Goal: Transaction & Acquisition: Purchase product/service

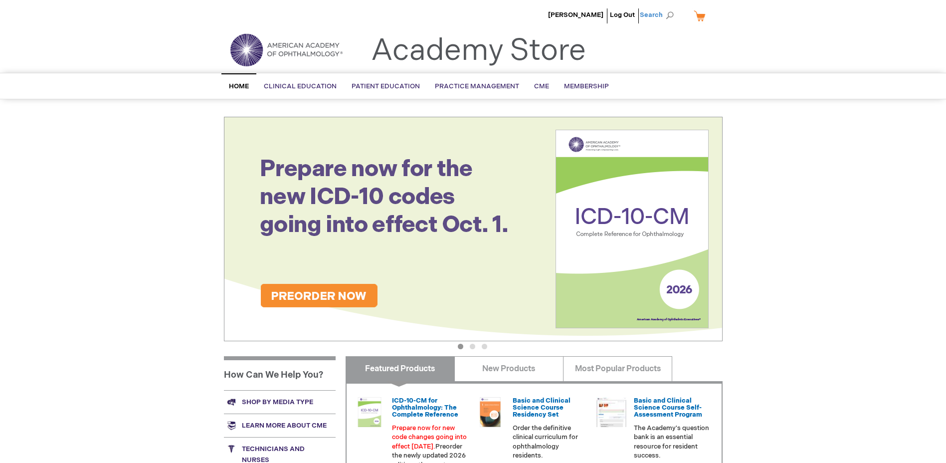
click at [656, 12] on span "Search" at bounding box center [659, 15] width 38 height 20
click at [598, 16] on input "Search" at bounding box center [612, 15] width 103 height 16
paste input "051187"
type input "051187"
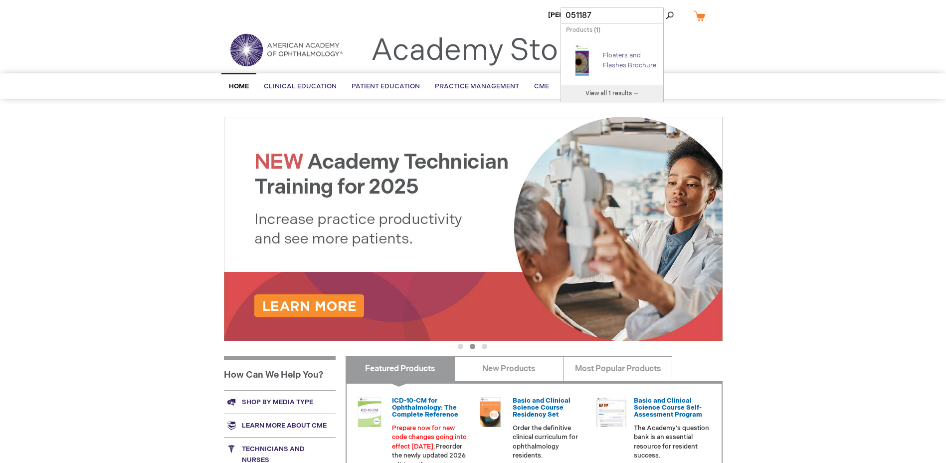
click at [621, 60] on link "Floaters and Flashes Brochure" at bounding box center [629, 60] width 53 height 18
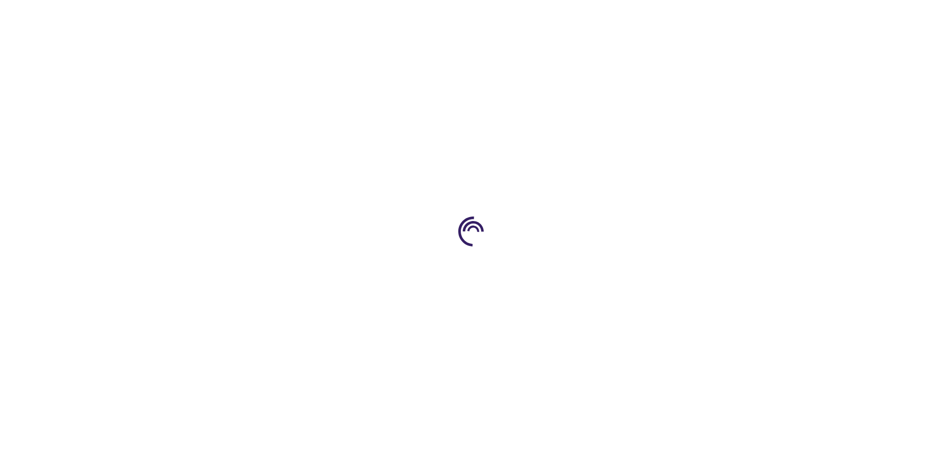
type input "1"
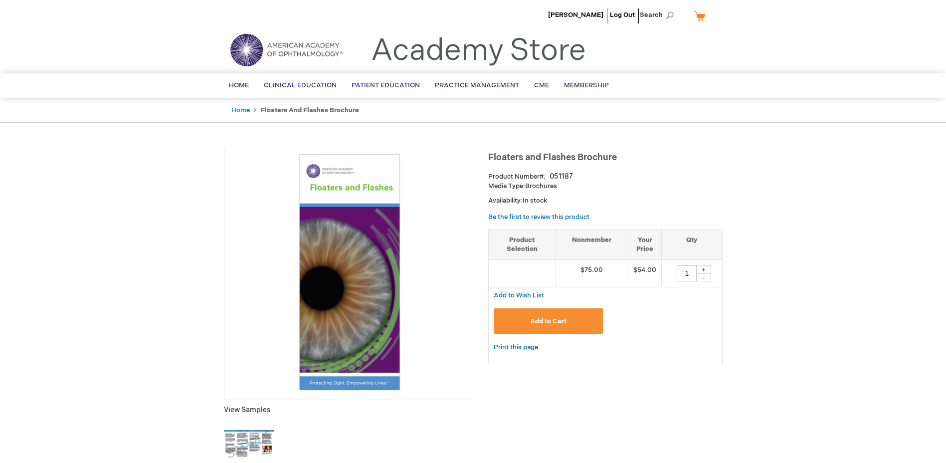
click at [552, 313] on button "Add to Cart" at bounding box center [549, 320] width 110 height 25
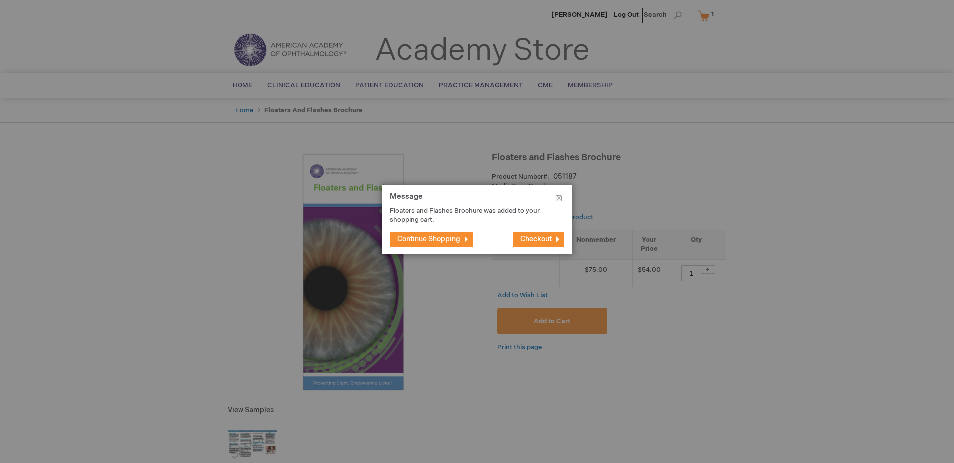
click at [536, 236] on span "Checkout" at bounding box center [535, 239] width 31 height 8
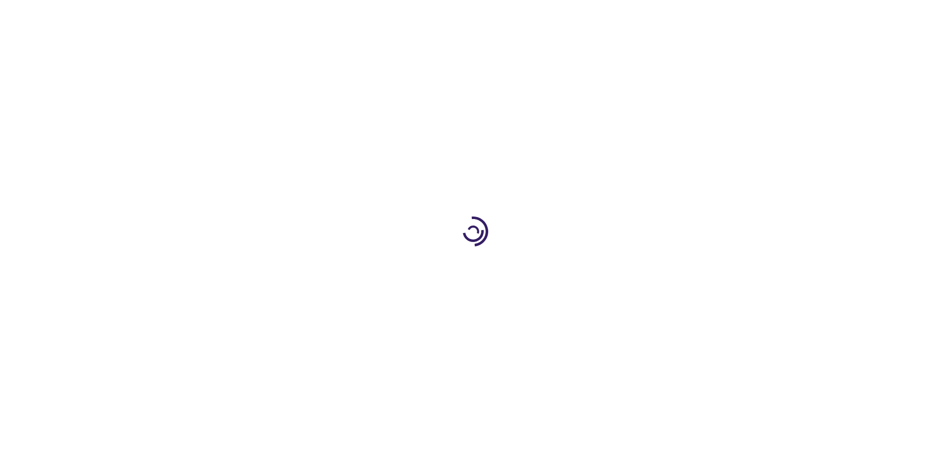
select select "US"
select select "4"
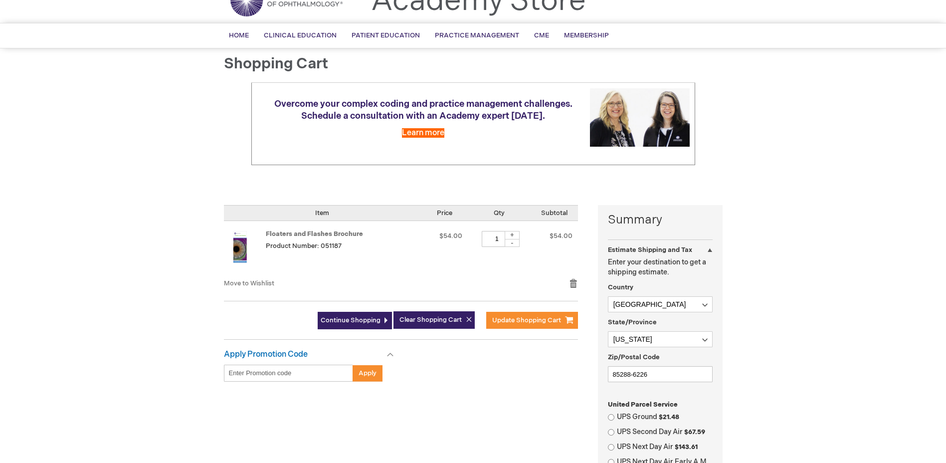
scroll to position [100, 0]
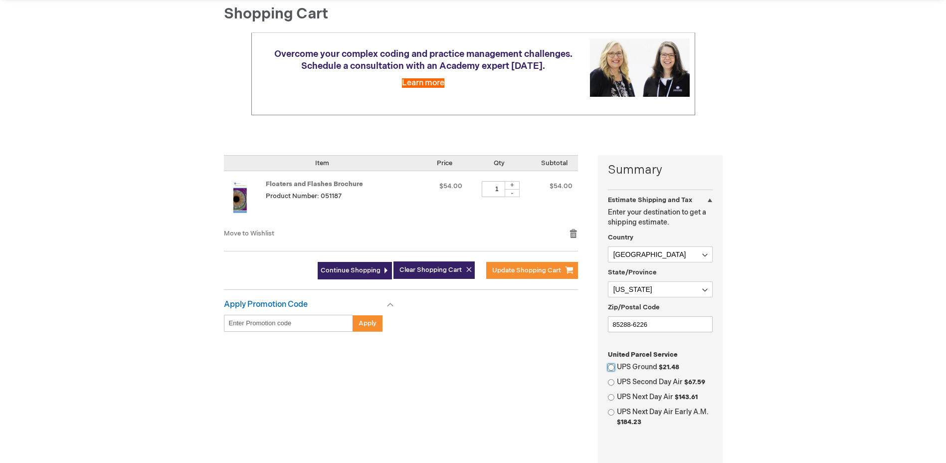
click at [611, 366] on input "UPS Ground $21.48" at bounding box center [611, 367] width 6 height 6
radio input "true"
click at [672, 322] on input "85288-6226" at bounding box center [660, 324] width 105 height 16
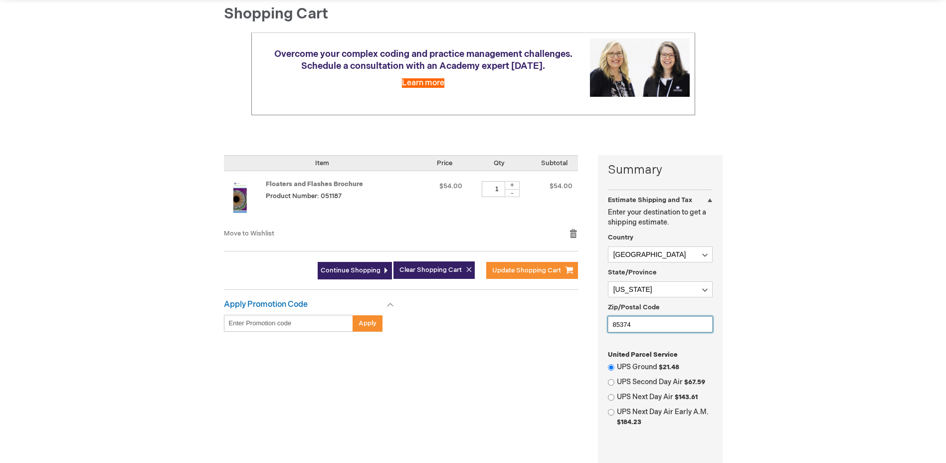
type input "85374"
click at [648, 365] on label "UPS Ground $21.48" at bounding box center [665, 367] width 96 height 10
click at [615, 365] on input "UPS Ground $21.48" at bounding box center [611, 367] width 6 height 6
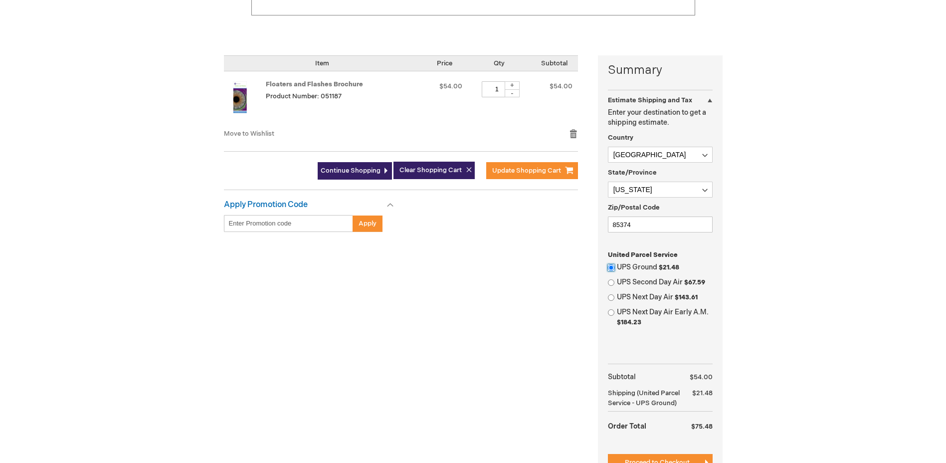
scroll to position [299, 0]
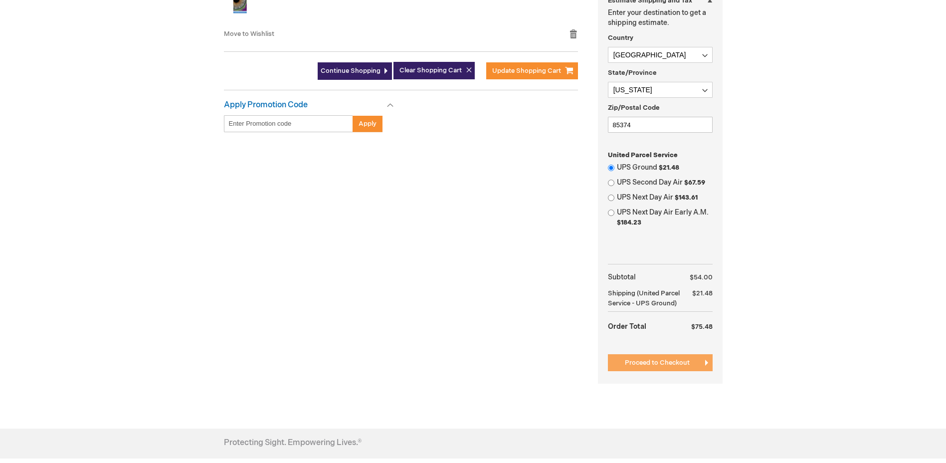
click at [659, 365] on span "Proceed to Checkout" at bounding box center [657, 363] width 65 height 8
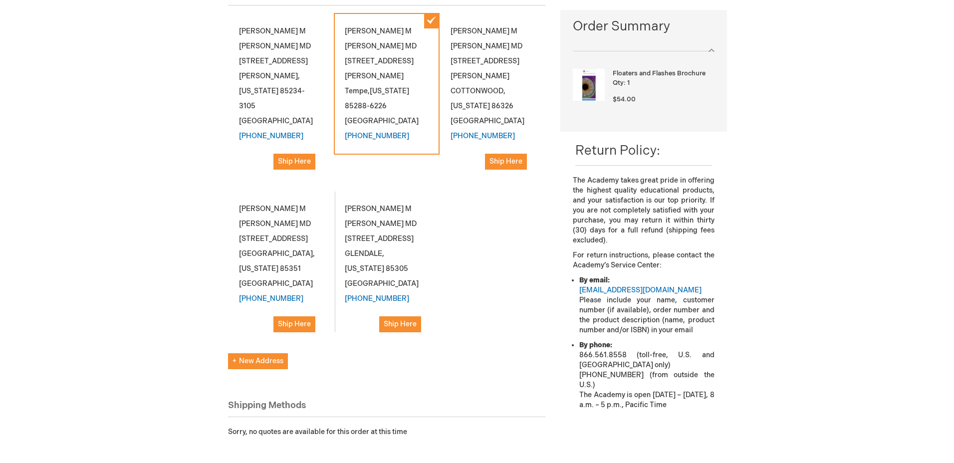
scroll to position [200, 0]
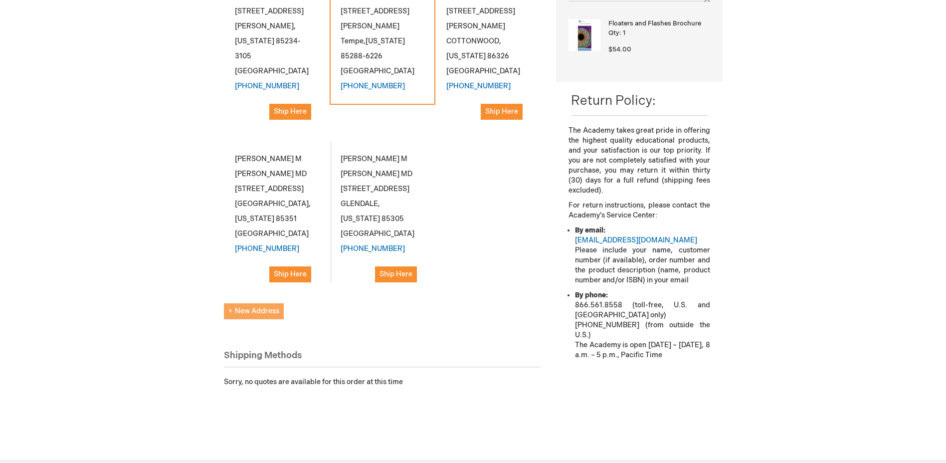
click at [255, 307] on span "New Address" at bounding box center [253, 311] width 51 height 8
select select "US"
select select "4"
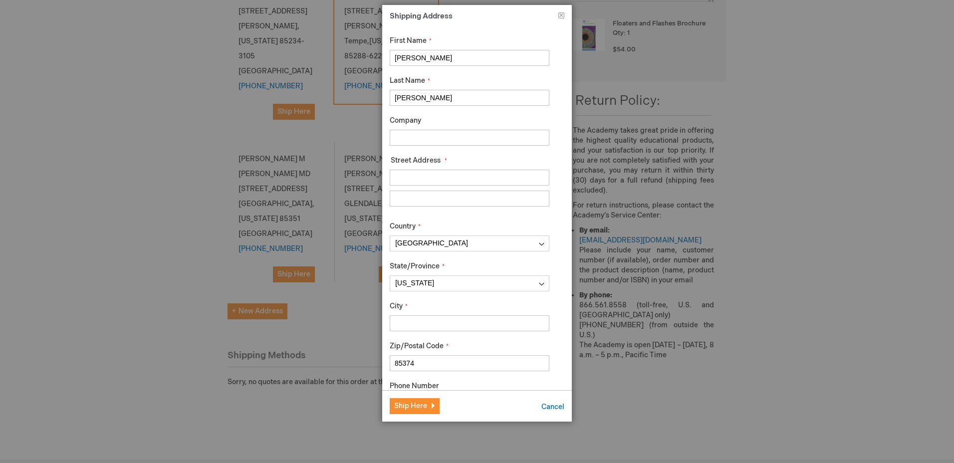
click at [483, 135] on input "Company" at bounding box center [470, 138] width 160 height 16
type input "b"
type input "BDPEC SURPRISE CLINIC"
type input "14239 W BELL RD STE 216"
click at [456, 326] on input "City" at bounding box center [470, 323] width 160 height 16
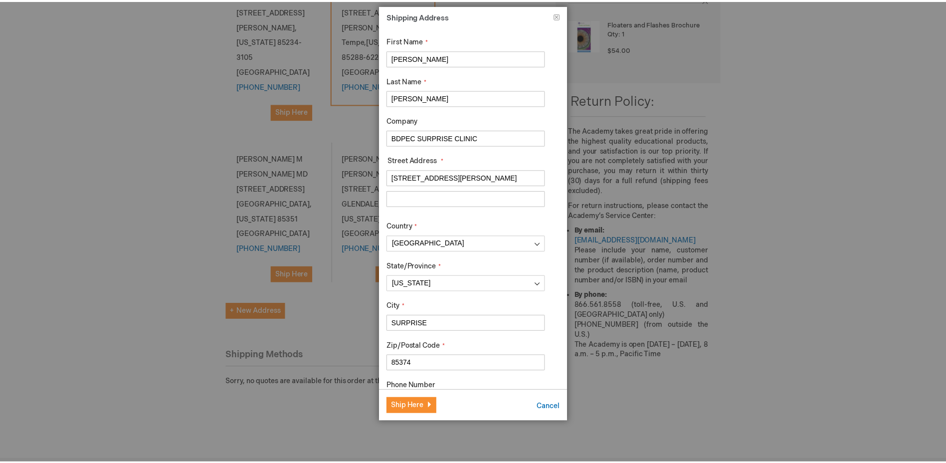
scroll to position [51, 0]
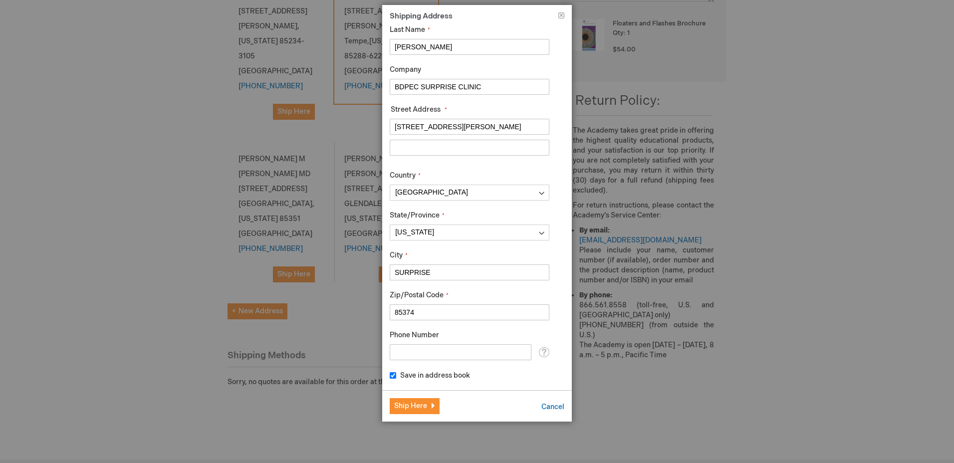
type input "SURPRISE"
click at [456, 352] on input "Phone Number" at bounding box center [461, 352] width 142 height 16
type input "480-892-8400"
click at [421, 403] on span "Ship Here" at bounding box center [410, 406] width 33 height 8
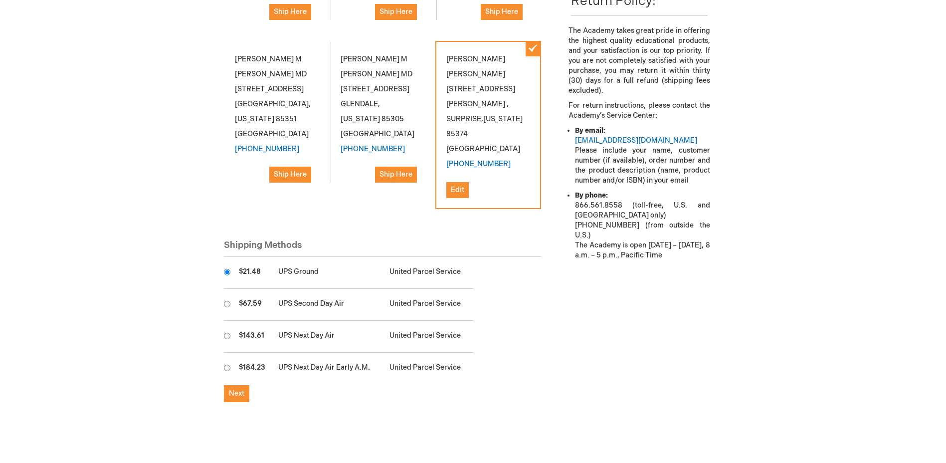
scroll to position [349, 0]
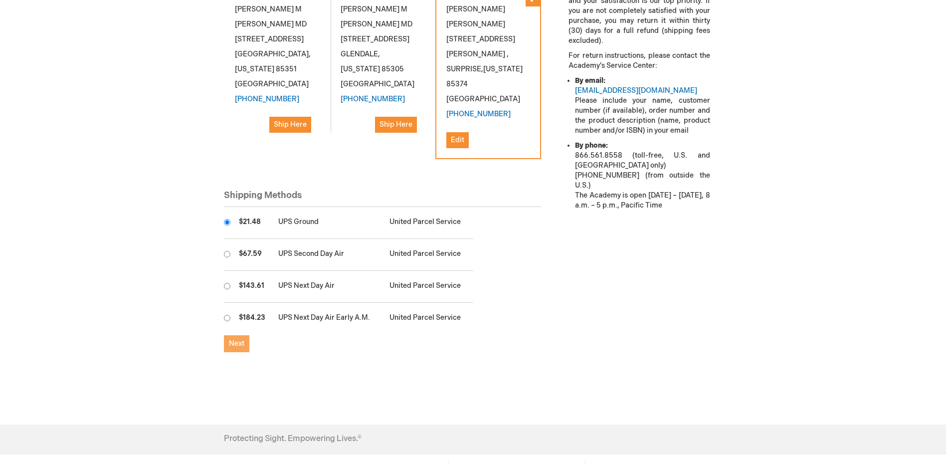
click at [240, 339] on span "Next" at bounding box center [236, 343] width 15 height 8
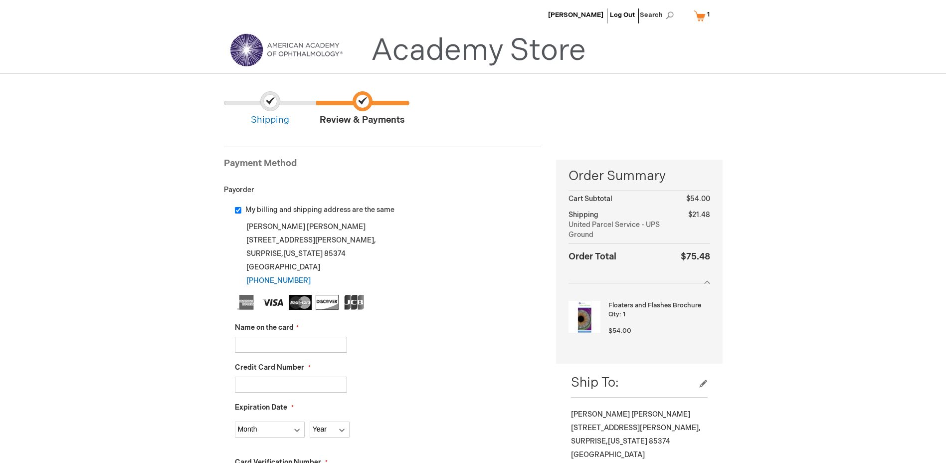
click at [314, 340] on input "Name on the card" at bounding box center [291, 345] width 112 height 16
type input "ANTHONY JANSEN"
click at [321, 385] on input "Credit Card Number" at bounding box center [291, 385] width 112 height 16
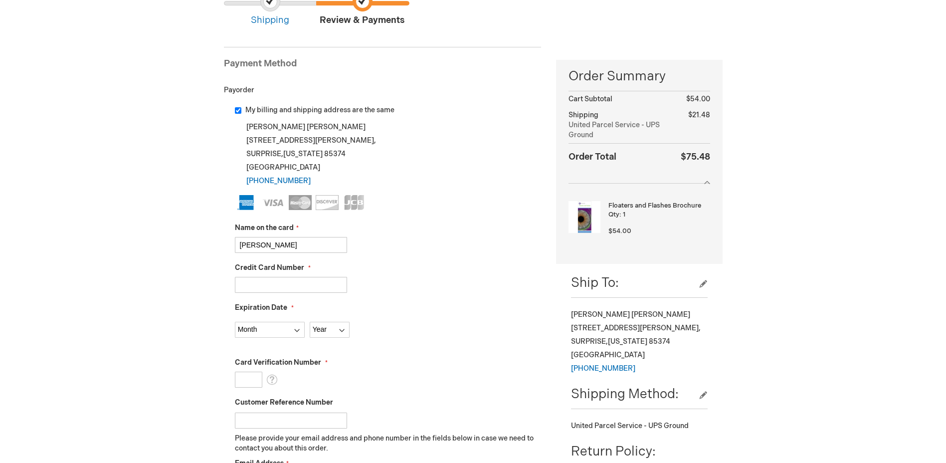
type input "379434294641000"
click at [281, 325] on select "Month 01 - January 02 - February 03 - March 04 - April 05 - May 06 - June 07 - …" at bounding box center [270, 330] width 70 height 16
select select "2"
click at [235, 322] on select "Month 01 - January 02 - February 03 - March 04 - April 05 - May 06 - June 07 - …" at bounding box center [270, 330] width 70 height 16
click at [333, 330] on select "Year 2025 2026 2027 2028 2029 2030 2031 2032 2033 2034 2035" at bounding box center [330, 330] width 40 height 16
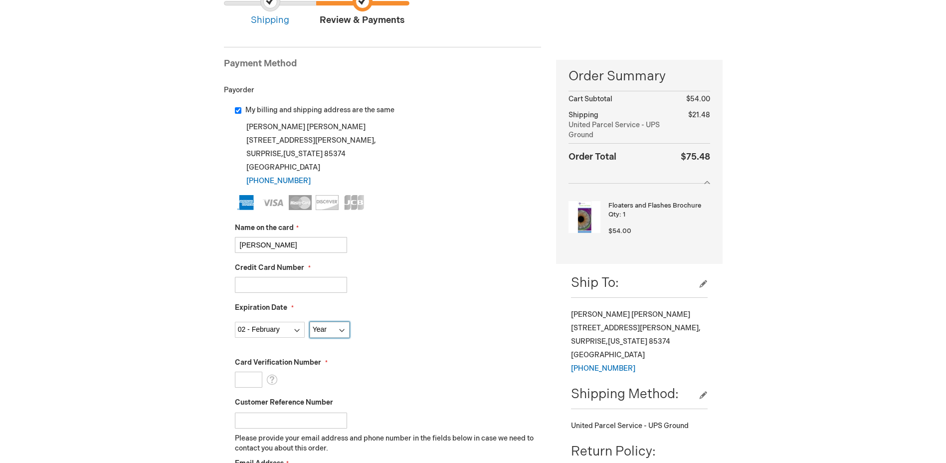
select select "2029"
click at [310, 322] on select "Year 2025 2026 2027 2028 2029 2030 2031 2032 2033 2034 2035" at bounding box center [330, 330] width 40 height 16
click at [244, 382] on input "Card Verification Number" at bounding box center [248, 380] width 27 height 16
type input "3664"
click at [382, 366] on label "Card Verification Number" at bounding box center [388, 363] width 307 height 10
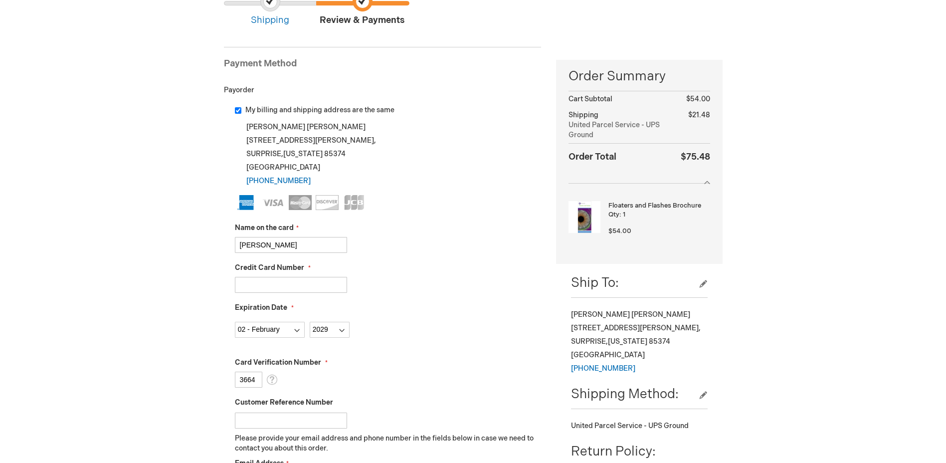
click at [262, 372] on input "3664" at bounding box center [248, 380] width 27 height 16
click at [330, 418] on input "Customer Reference Number" at bounding box center [291, 421] width 112 height 16
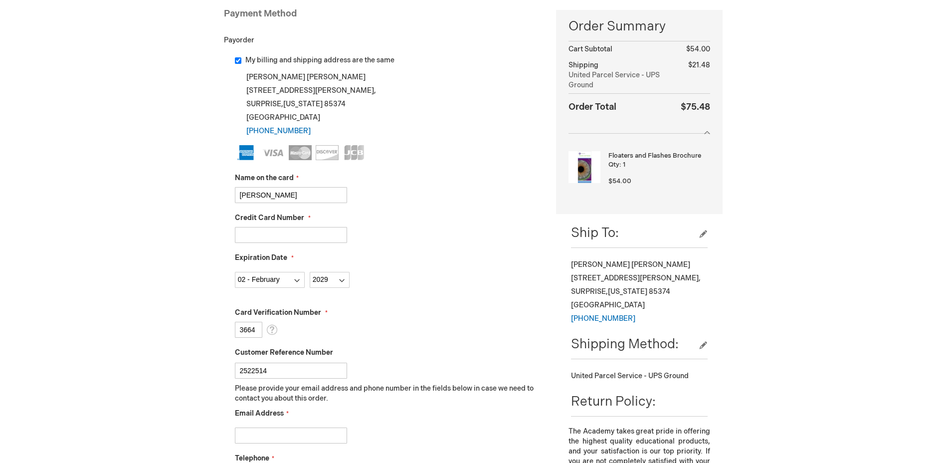
scroll to position [249, 0]
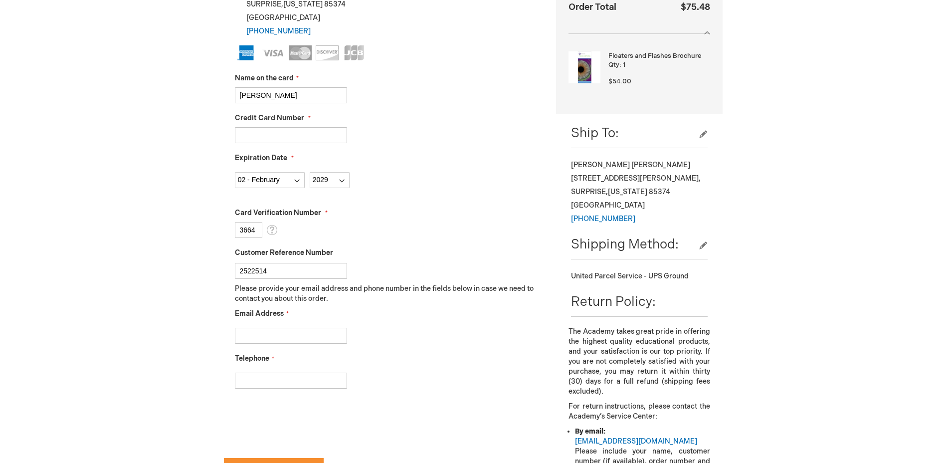
type input "2522514"
click at [311, 336] on input "Email Address" at bounding box center [291, 336] width 112 height 16
type input "R"
type input "reginald.clauschee@americanvisionpartners.com"
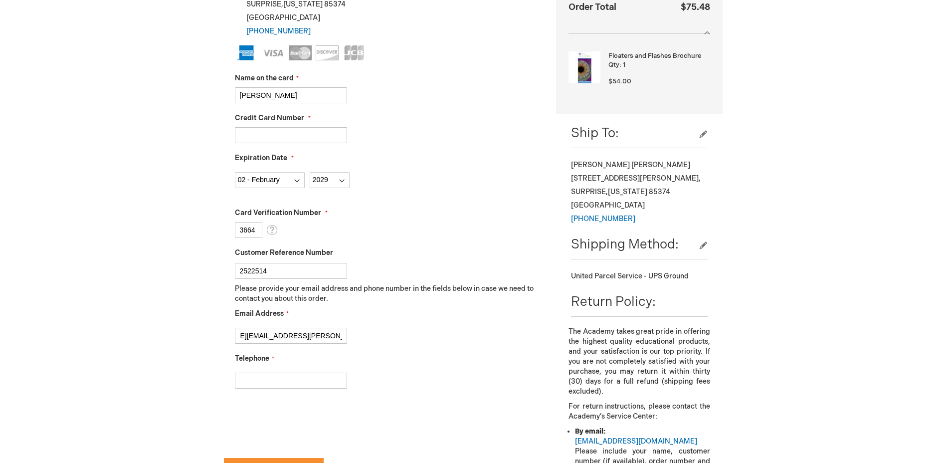
scroll to position [0, 0]
type input "602-598-7096"
checkbox input "true"
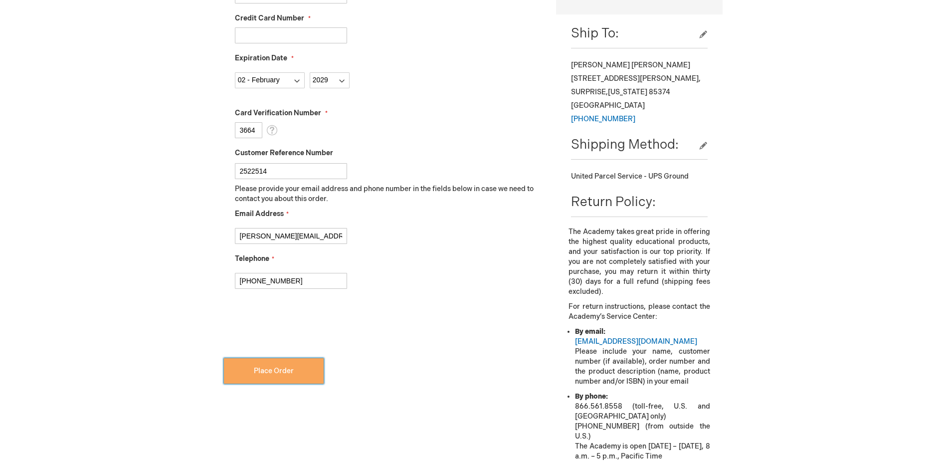
click at [301, 371] on button "Place Order" at bounding box center [274, 370] width 100 height 25
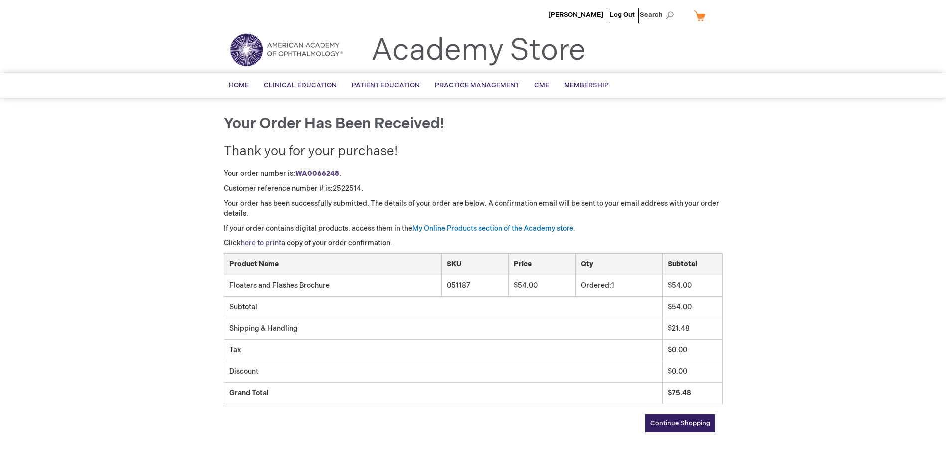
click at [271, 243] on link "here to print" at bounding box center [261, 243] width 40 height 8
